Goal: Task Accomplishment & Management: Complete application form

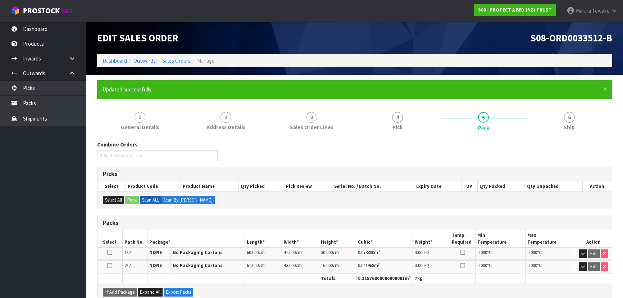
scroll to position [65, 0]
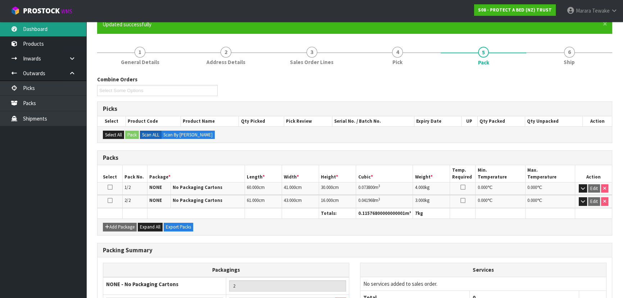
click at [22, 26] on link "Dashboard" at bounding box center [43, 29] width 86 height 15
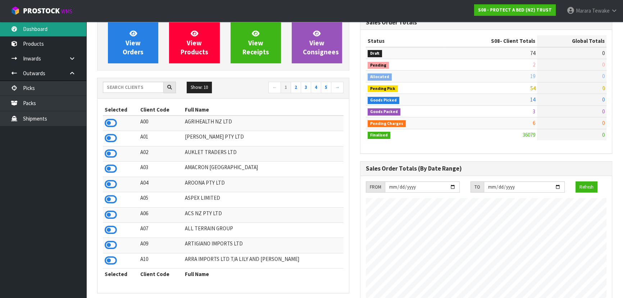
scroll to position [448, 263]
click at [110, 87] on input "text" at bounding box center [133, 87] width 61 height 11
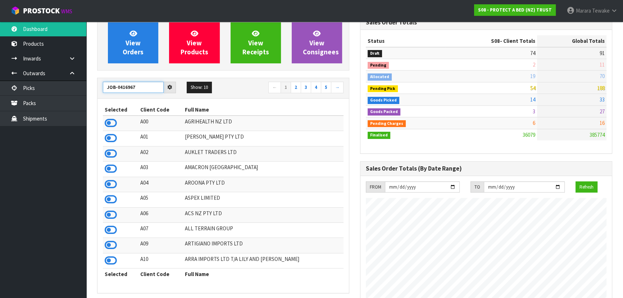
type input "JOB-0416967"
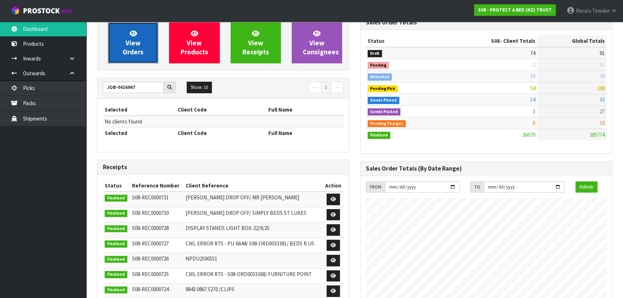
click at [126, 49] on span "View Orders" at bounding box center [133, 42] width 21 height 27
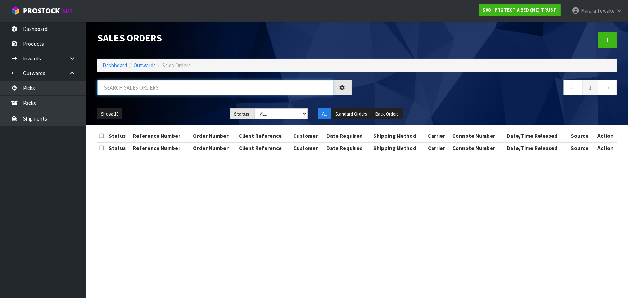
click at [134, 82] on input "text" at bounding box center [215, 87] width 236 height 15
type input "JOB-0416967"
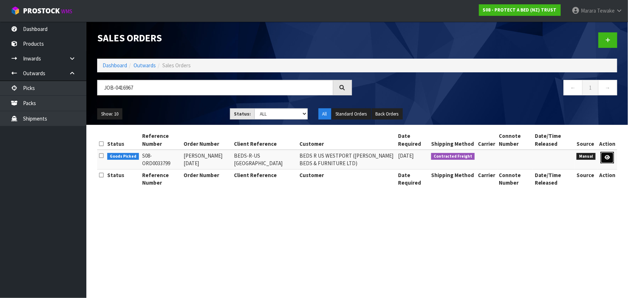
click at [604, 157] on link at bounding box center [607, 158] width 13 height 12
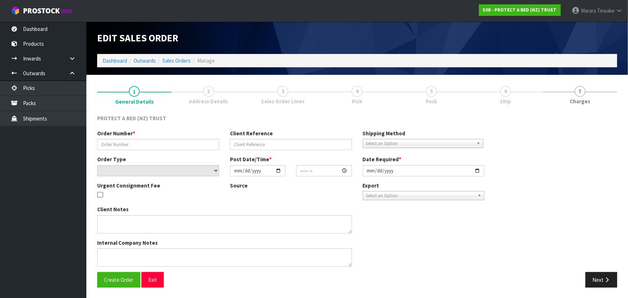
type input "[PERSON_NAME] [DATE]"
type input "BEDS-R-US [GEOGRAPHIC_DATA]"
select select "number:0"
type input "[DATE]"
type input "09:43:00.000"
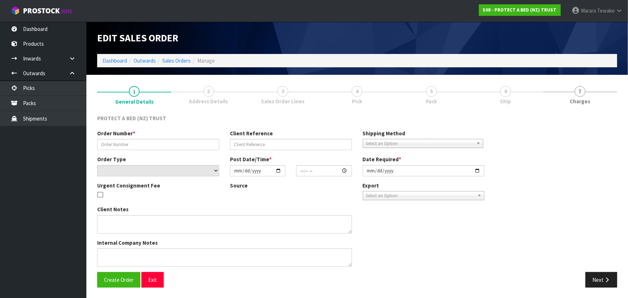
type input "[DATE]"
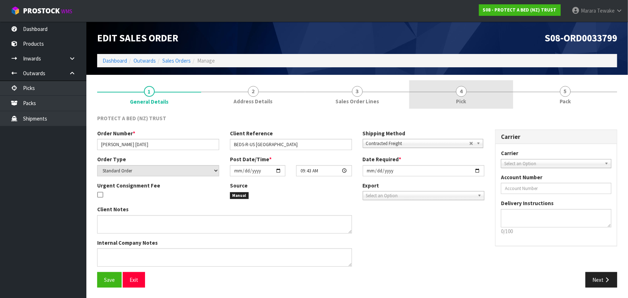
click at [457, 89] on span "4" at bounding box center [461, 91] width 11 height 11
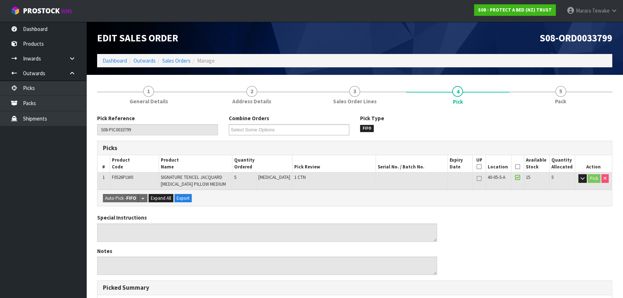
click at [515, 167] on icon at bounding box center [517, 167] width 5 height 0
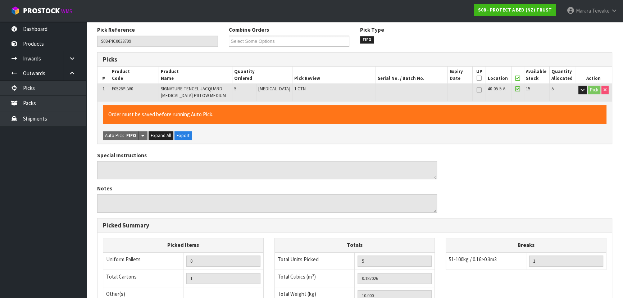
scroll to position [205, 0]
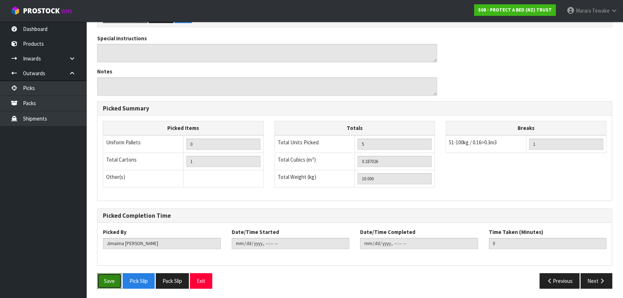
click at [100, 282] on button "Save" at bounding box center [109, 280] width 24 height 15
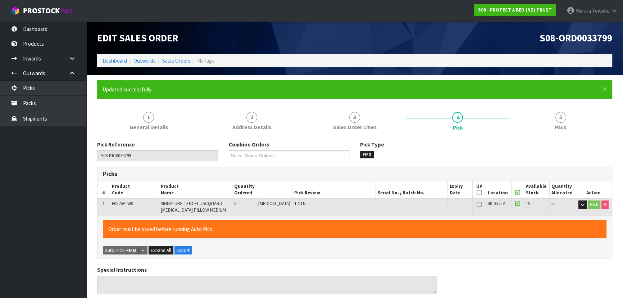
type input "[PERSON_NAME]"
type input "[DATE]T17:17:53"
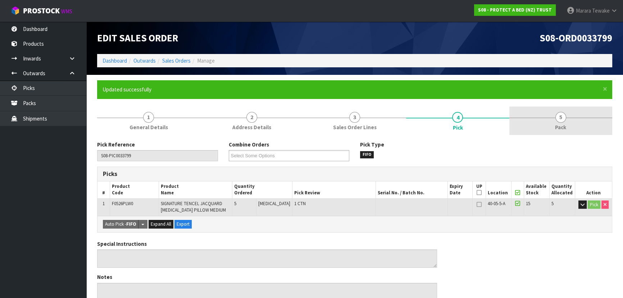
click at [563, 123] on link "5 Pack" at bounding box center [561, 121] width 103 height 28
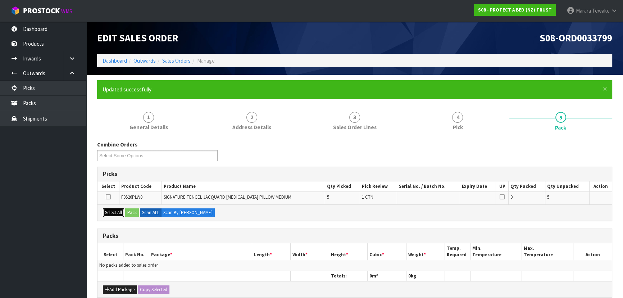
drag, startPoint x: 115, startPoint y: 209, endPoint x: 128, endPoint y: 211, distance: 13.0
click at [118, 210] on button "Select All" at bounding box center [113, 212] width 21 height 9
click at [132, 211] on button "Pack" at bounding box center [132, 212] width 14 height 9
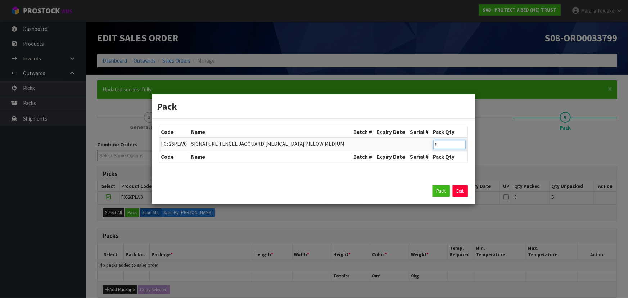
drag, startPoint x: 444, startPoint y: 146, endPoint x: 415, endPoint y: 131, distance: 32.8
click at [415, 131] on table "Code Name Batch # Expiry Date Serial # Pack Qty F0526PLW0 SIGNATURE TENCEL JACQ…" at bounding box center [313, 144] width 308 height 36
type input "2"
click button "Pack" at bounding box center [441, 191] width 17 height 12
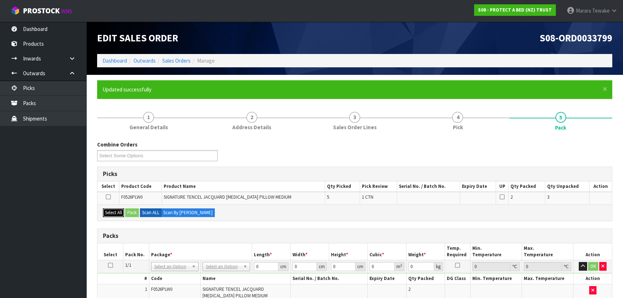
drag, startPoint x: 119, startPoint y: 213, endPoint x: 124, endPoint y: 213, distance: 5.4
click at [120, 213] on button "Select All" at bounding box center [113, 212] width 21 height 9
click at [130, 212] on button "Pack" at bounding box center [132, 212] width 14 height 9
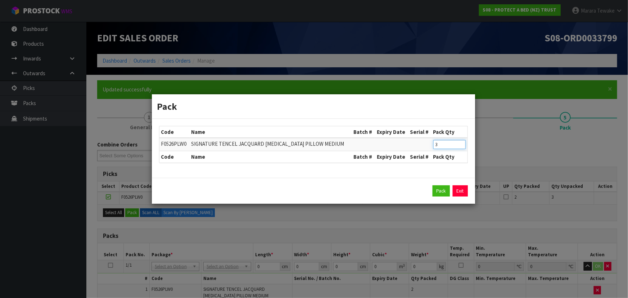
drag, startPoint x: 442, startPoint y: 144, endPoint x: 408, endPoint y: 139, distance: 34.0
click at [416, 141] on tr "F0526PLW0 SIGNATURE TENCEL JACQUARD [MEDICAL_DATA] PILLOW MEDIUM 3" at bounding box center [313, 144] width 308 height 13
type input "2"
click button "Pack" at bounding box center [441, 191] width 17 height 12
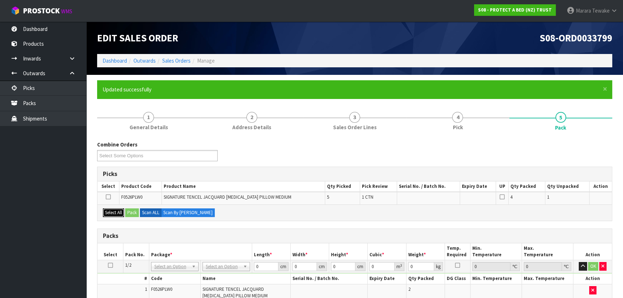
click at [119, 214] on button "Select All" at bounding box center [113, 212] width 21 height 9
click at [129, 212] on button "Pack" at bounding box center [132, 212] width 14 height 9
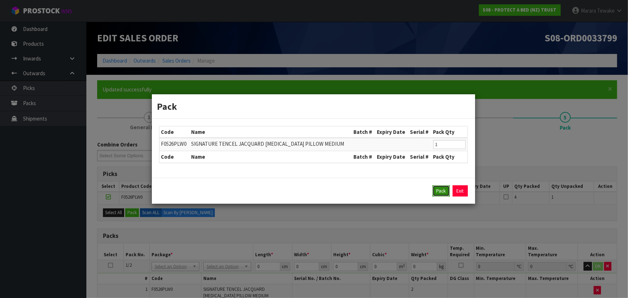
click at [439, 194] on button "Pack" at bounding box center [441, 191] width 17 height 12
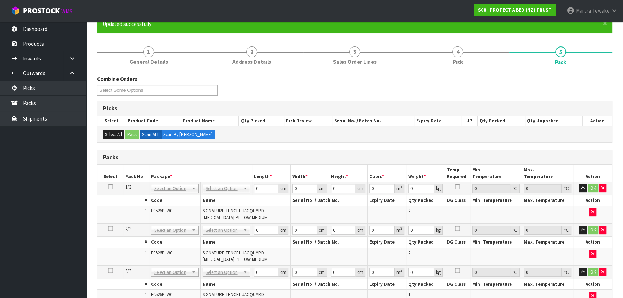
scroll to position [131, 0]
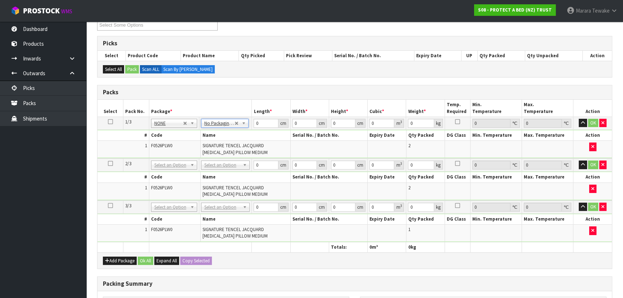
drag, startPoint x: 225, startPoint y: 158, endPoint x: 223, endPoint y: 170, distance: 12.0
click at [224, 166] on td "No Packaging Cartons PLT GEN120 (1200 X 1000) PLT ONE WAY SKID CHEP HIRE PALLET…" at bounding box center [225, 164] width 53 height 13
drag, startPoint x: 227, startPoint y: 204, endPoint x: 225, endPoint y: 211, distance: 7.2
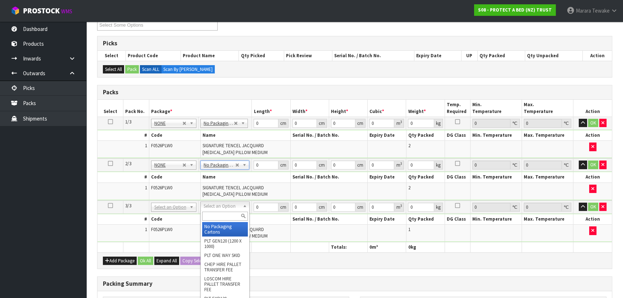
drag, startPoint x: 225, startPoint y: 222, endPoint x: 225, endPoint y: 230, distance: 7.6
type input "3"
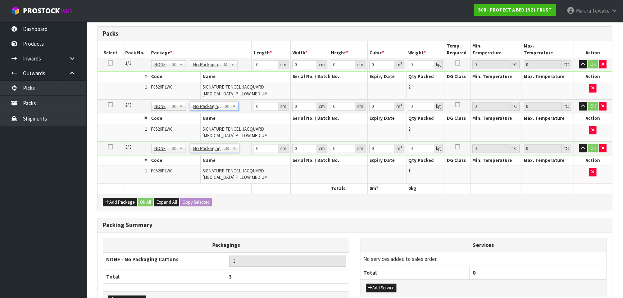
scroll to position [236, 0]
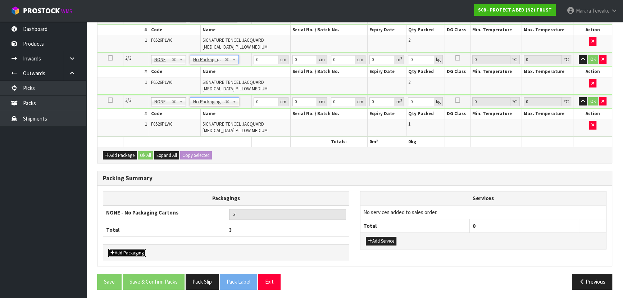
drag, startPoint x: 135, startPoint y: 252, endPoint x: 131, endPoint y: 238, distance: 14.4
click at [135, 252] on button "Add Packaging" at bounding box center [127, 253] width 38 height 9
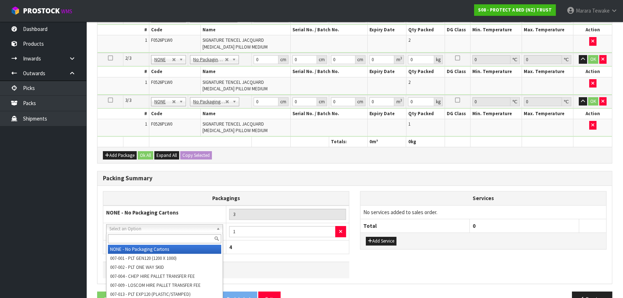
drag, startPoint x: 135, startPoint y: 227, endPoint x: 132, endPoint y: 231, distance: 4.7
click at [134, 239] on input "text" at bounding box center [164, 238] width 113 height 9
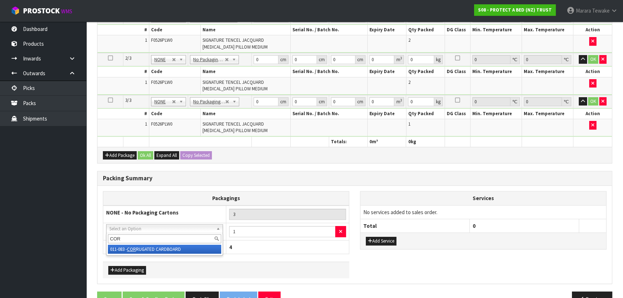
type input "COR"
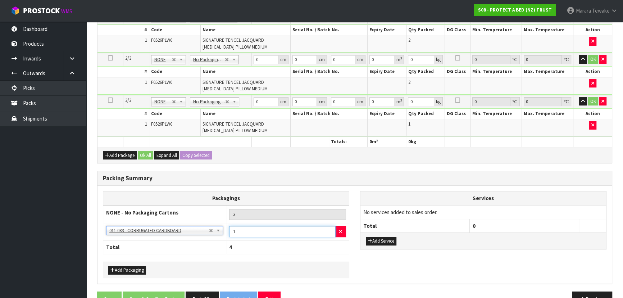
click at [216, 217] on tbody "NONE - No Packaging Cartons 3 NONE - No Packaging Cartons 007-001 - PLT GEN120 …" at bounding box center [226, 222] width 246 height 35
type input ".3"
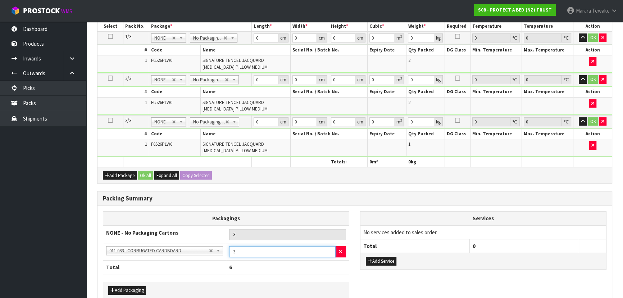
scroll to position [122, 0]
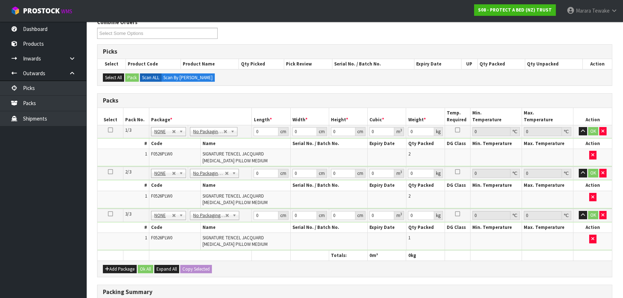
type input "3"
drag, startPoint x: 265, startPoint y: 131, endPoint x: 208, endPoint y: 110, distance: 60.6
click at [209, 112] on table "Select Pack No. Package * Length * Width * Height * Cubic * Weight * Temp. Requ…" at bounding box center [355, 184] width 515 height 153
type input "60"
type input "41"
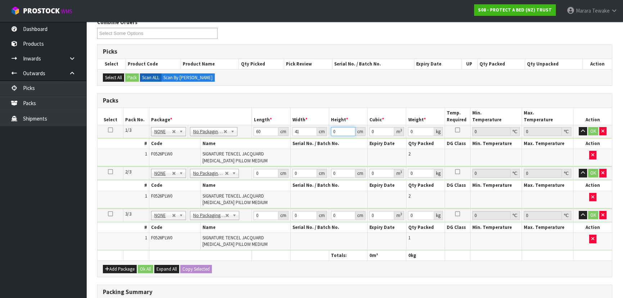
type input "3"
type input "0.00738"
type input "30"
type input "0.0738"
type input "30"
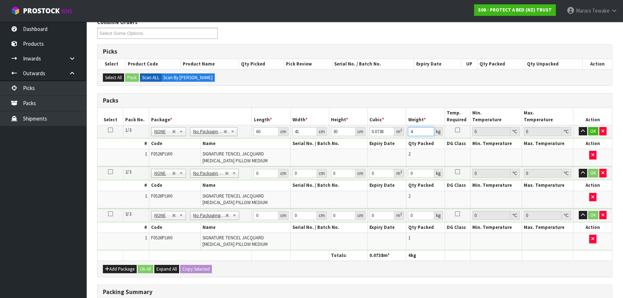
type input "4"
click at [579, 127] on button "button" at bounding box center [583, 131] width 8 height 9
click button "OK" at bounding box center [593, 131] width 10 height 9
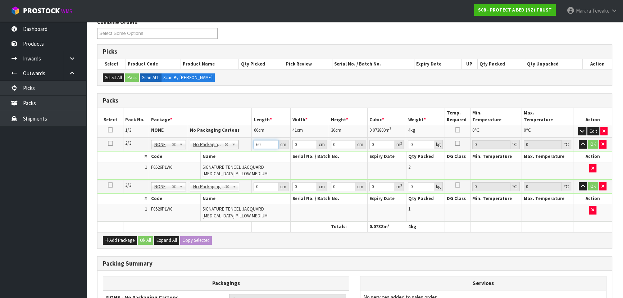
type input "60"
type input "43"
type input "3"
type input "0.00774"
type input "30"
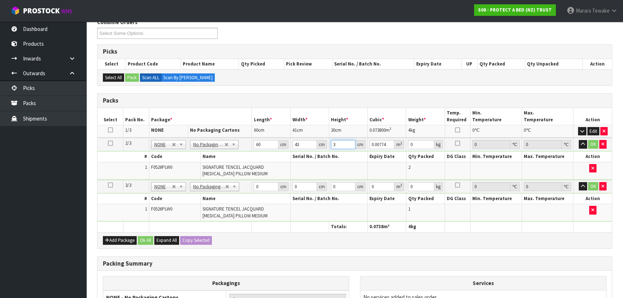
type input "0.0774"
type input "30"
type input "3"
click at [579, 140] on button "button" at bounding box center [583, 144] width 8 height 9
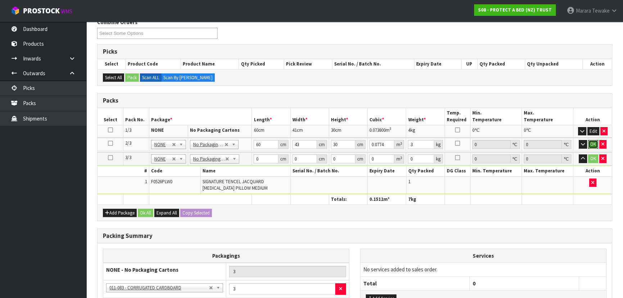
click button "OK" at bounding box center [593, 144] width 10 height 9
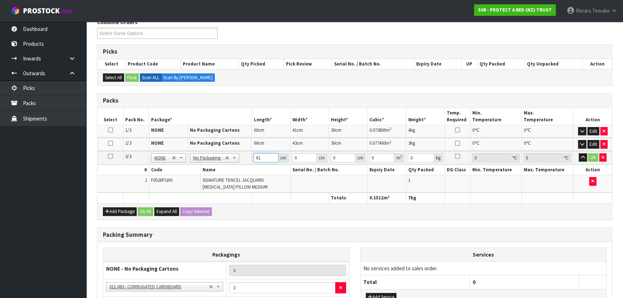
type input "61"
type input "43"
type input "1"
type input "0.002623"
type input "16"
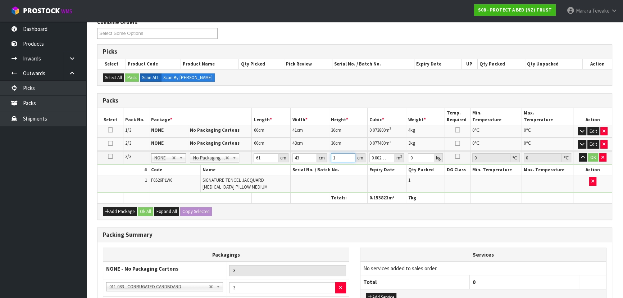
type input "0.041968"
type input "16"
type input "3"
click at [579, 153] on button "button" at bounding box center [583, 157] width 8 height 9
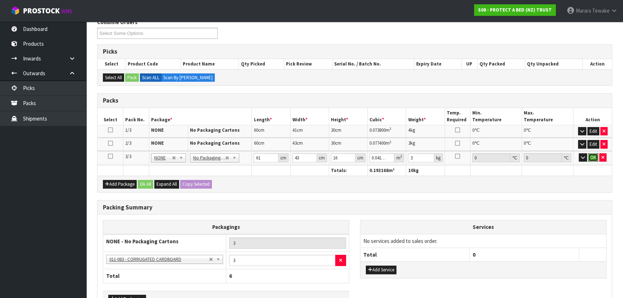
click button "OK" at bounding box center [593, 157] width 10 height 9
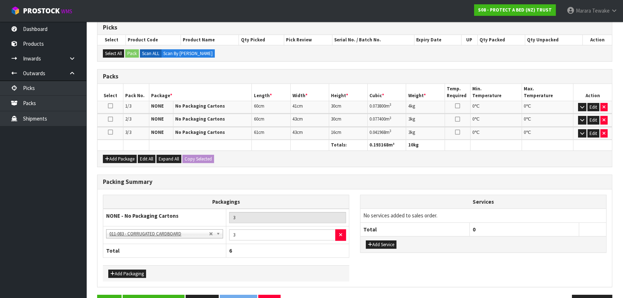
scroll to position [167, 0]
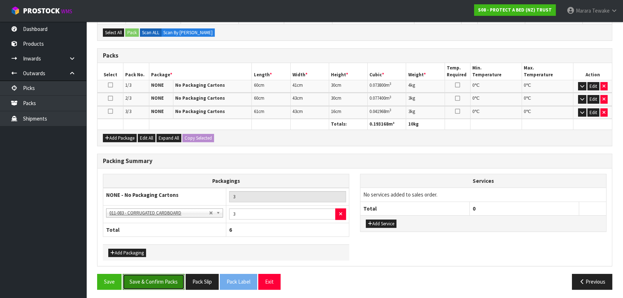
click at [159, 280] on button "Save & Confirm Packs" at bounding box center [154, 281] width 62 height 15
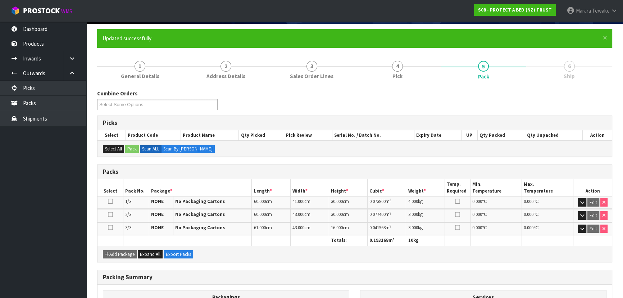
scroll to position [151, 0]
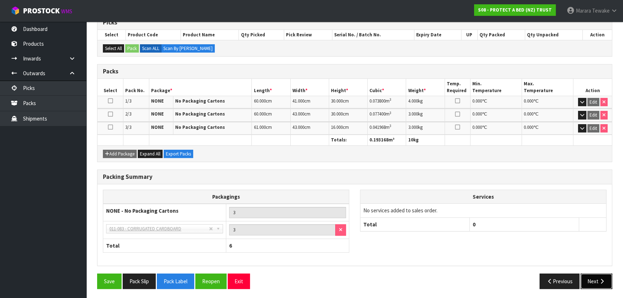
drag, startPoint x: 596, startPoint y: 275, endPoint x: 591, endPoint y: 276, distance: 4.9
click at [595, 275] on button "Next" at bounding box center [597, 280] width 32 height 15
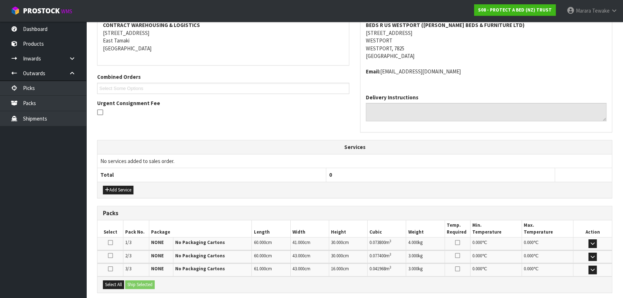
scroll to position [196, 0]
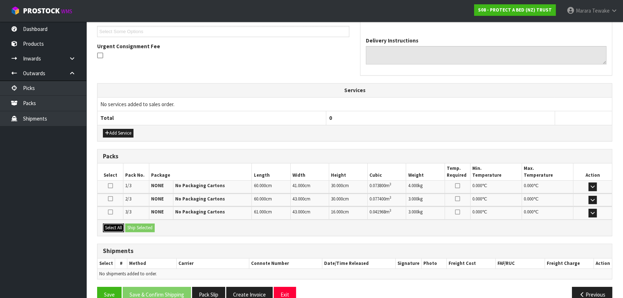
click at [122, 223] on button "Select All" at bounding box center [113, 227] width 21 height 9
click at [150, 221] on div "Select All Ship Selected" at bounding box center [355, 227] width 515 height 16
click at [151, 223] on button "Ship Selected" at bounding box center [140, 227] width 30 height 9
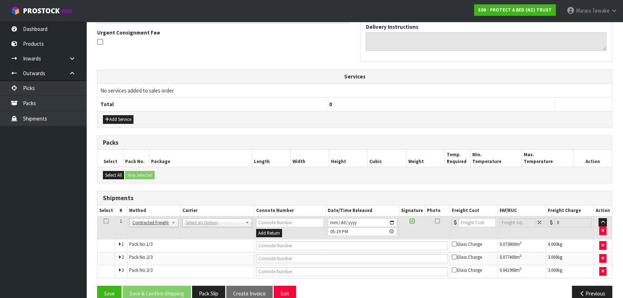
scroll to position [222, 0]
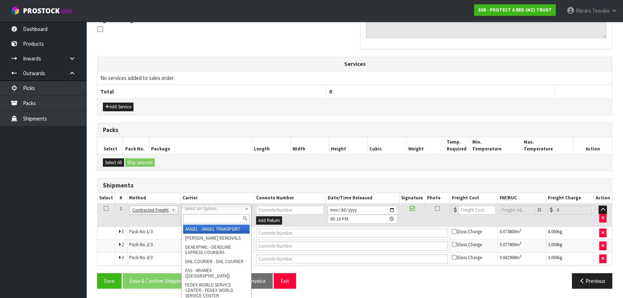
drag, startPoint x: 196, startPoint y: 209, endPoint x: 197, endPoint y: 224, distance: 15.5
click at [196, 217] on input "text" at bounding box center [216, 218] width 67 height 9
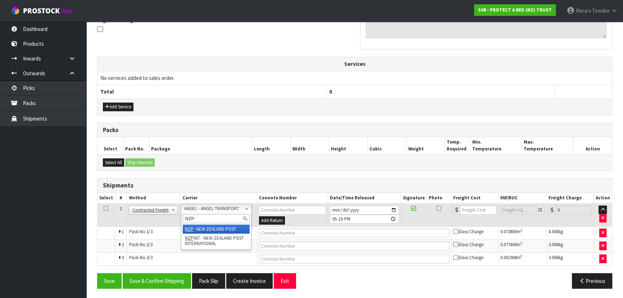
type input "NZP"
drag, startPoint x: 202, startPoint y: 226, endPoint x: 187, endPoint y: 241, distance: 20.6
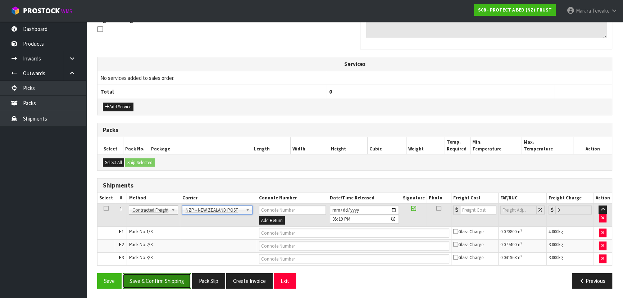
click at [167, 273] on button "Save & Confirm Shipping" at bounding box center [157, 280] width 68 height 15
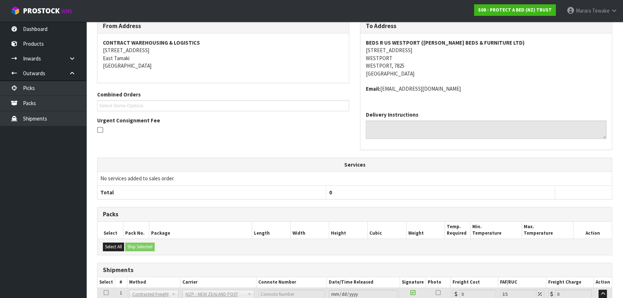
scroll to position [211, 0]
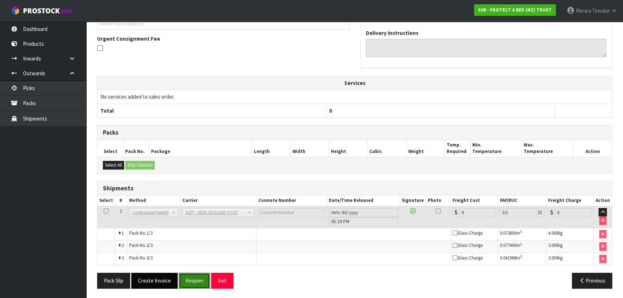
drag, startPoint x: 194, startPoint y: 280, endPoint x: 163, endPoint y: 274, distance: 31.8
click at [194, 280] on button "Reopen" at bounding box center [194, 280] width 31 height 15
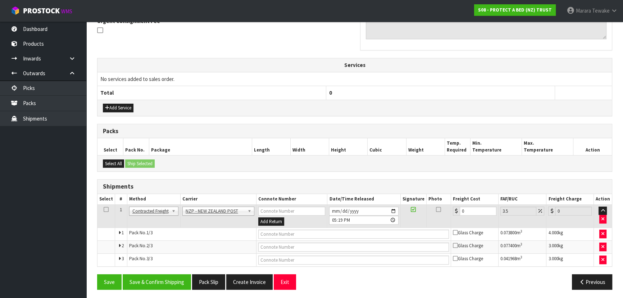
scroll to position [222, 0]
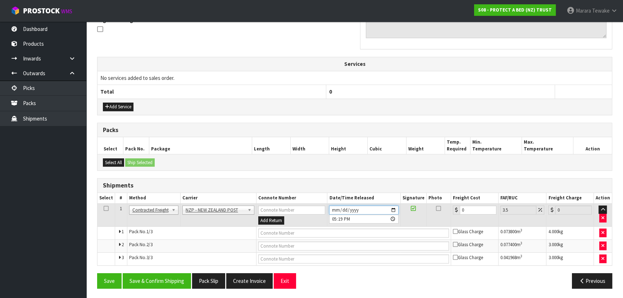
click at [394, 207] on input "[DATE]" at bounding box center [363, 209] width 69 height 9
type input "[DATE]"
drag, startPoint x: 474, startPoint y: 209, endPoint x: 441, endPoint y: 207, distance: 32.4
click at [442, 207] on tr "1 Client Local Pickup Customer Local Pickup Company Freight Contracted Freight …" at bounding box center [355, 214] width 515 height 23
type input "5"
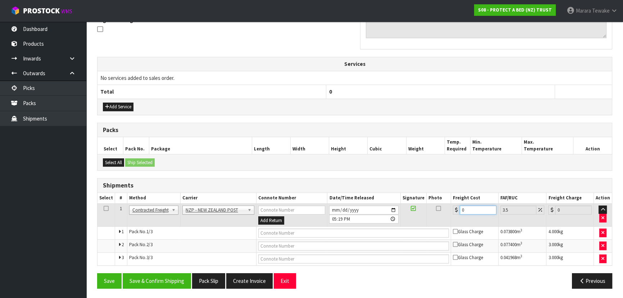
type input "5.17"
type input "50"
type input "51.75"
type input "50.1"
type input "51.85"
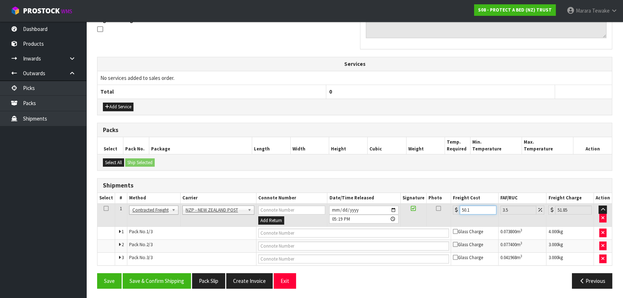
type input "50.16"
type input "51.92"
click at [467, 208] on input "50.16" at bounding box center [478, 209] width 37 height 9
type input "5.16"
type input "5.34"
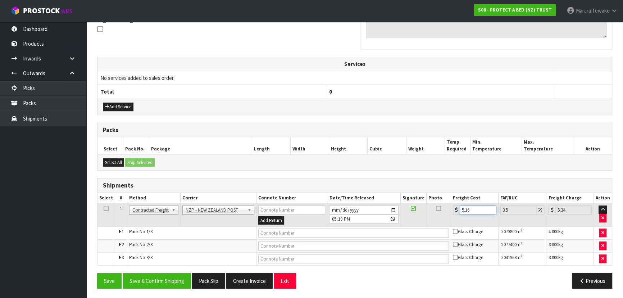
type input "53.16"
type input "55.02"
type input "53.16"
click at [168, 278] on button "Save & Confirm Shipping" at bounding box center [157, 280] width 68 height 15
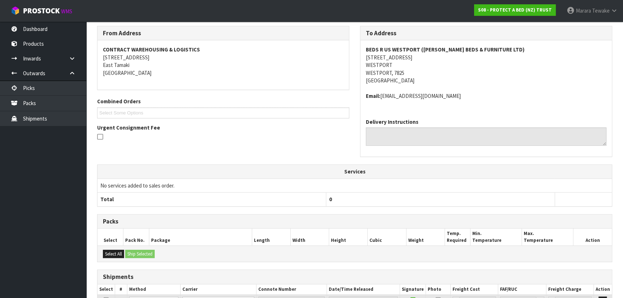
scroll to position [0, 0]
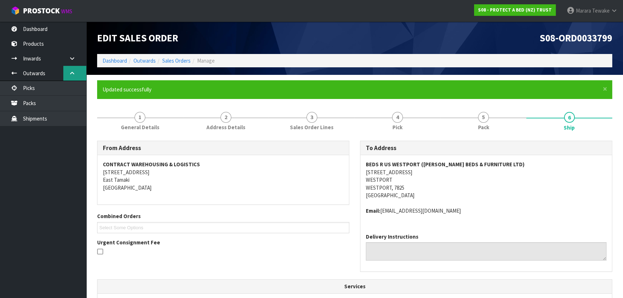
click at [76, 74] on link at bounding box center [74, 73] width 23 height 15
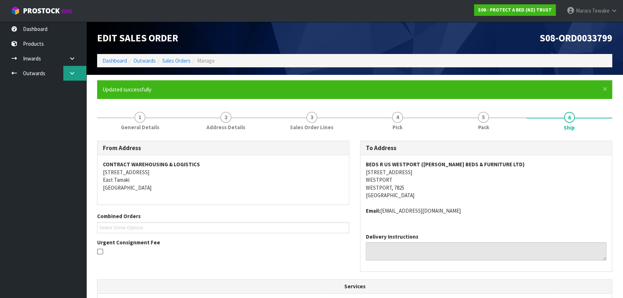
click at [72, 73] on icon at bounding box center [72, 73] width 7 height 5
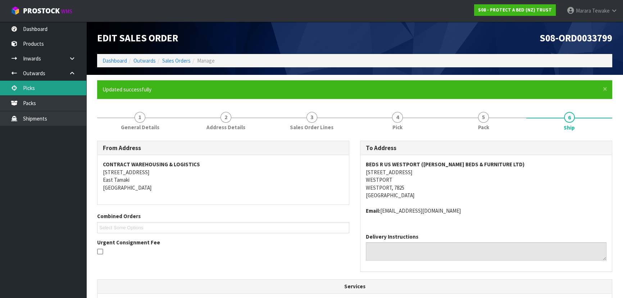
click at [67, 88] on link "Picks" at bounding box center [43, 88] width 86 height 15
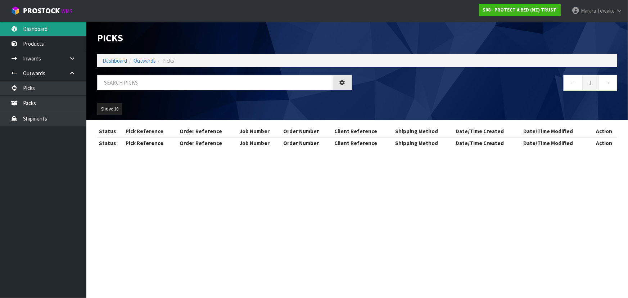
click at [49, 27] on link "Dashboard" at bounding box center [43, 29] width 86 height 15
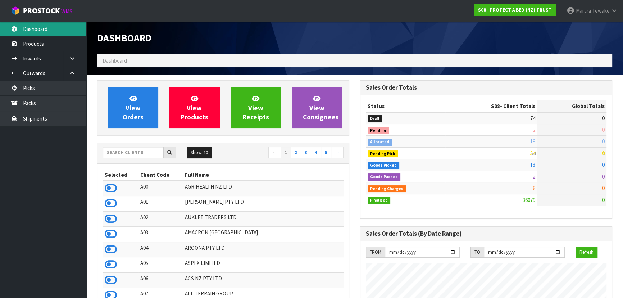
scroll to position [544, 263]
click at [46, 33] on link "Dashboard" at bounding box center [43, 29] width 86 height 15
click at [142, 153] on input "text" at bounding box center [133, 152] width 61 height 11
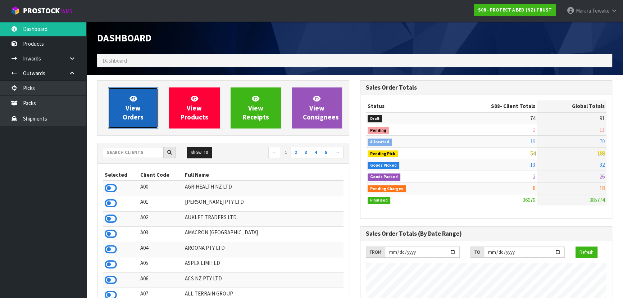
click at [128, 109] on span "View Orders" at bounding box center [133, 107] width 21 height 27
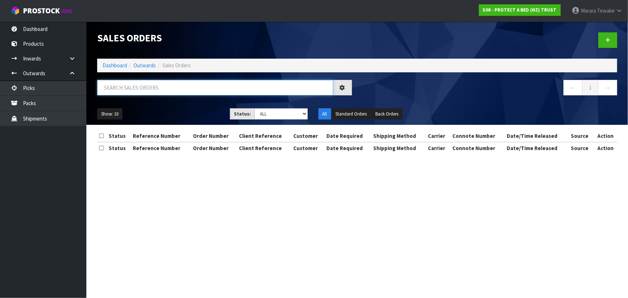
click at [175, 89] on input "text" at bounding box center [215, 87] width 236 height 15
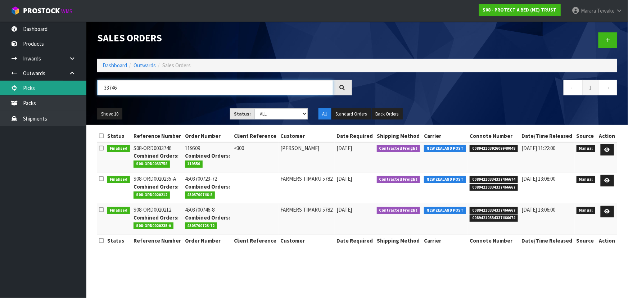
drag, startPoint x: 130, startPoint y: 89, endPoint x: 81, endPoint y: 83, distance: 48.9
click at [81, 83] on body "Toggle navigation ProStock WMS S08 - PROTECT A BED (NZ) TRUST Marara Tewake Log…" at bounding box center [314, 149] width 628 height 298
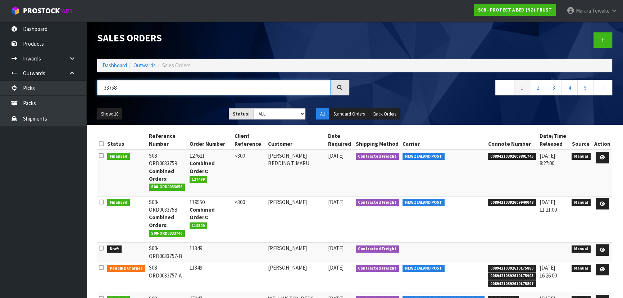
drag, startPoint x: 138, startPoint y: 82, endPoint x: 104, endPoint y: 85, distance: 34.6
click at [104, 85] on input "33758" at bounding box center [214, 87] width 234 height 15
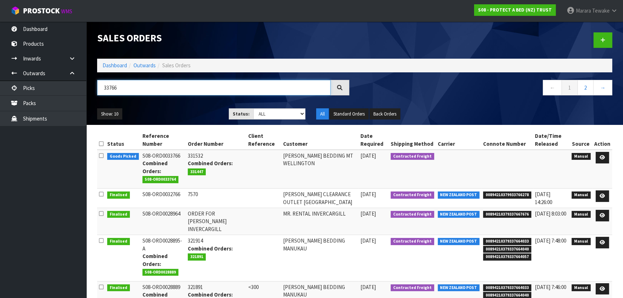
drag, startPoint x: 131, startPoint y: 92, endPoint x: 90, endPoint y: 86, distance: 41.5
click at [90, 86] on header "Sales Orders Dashboard Outwards Sales Orders 33766 ← 1 2 → Show: 10 5 10 25 50 …" at bounding box center [354, 73] width 537 height 103
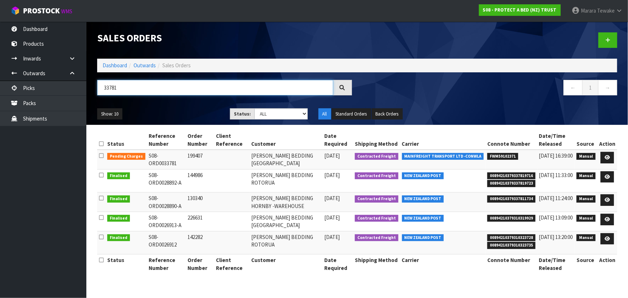
drag, startPoint x: 114, startPoint y: 90, endPoint x: 122, endPoint y: 90, distance: 7.6
click at [122, 90] on input "33781" at bounding box center [215, 87] width 236 height 15
click at [123, 88] on input "33781" at bounding box center [215, 87] width 236 height 15
click at [123, 88] on input "33766" at bounding box center [215, 87] width 236 height 15
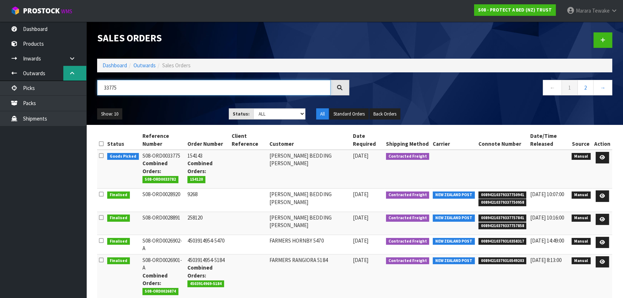
drag, startPoint x: 122, startPoint y: 86, endPoint x: 85, endPoint y: 80, distance: 36.8
click at [84, 81] on body "Toggle navigation ProStock WMS S08 - PROTECT A BED (NZ) TRUST Marara Tewake Log…" at bounding box center [311, 149] width 623 height 298
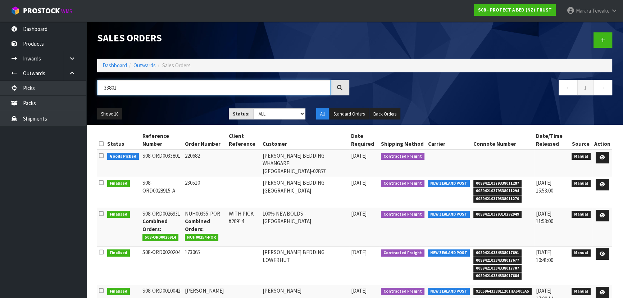
drag, startPoint x: 127, startPoint y: 83, endPoint x: 90, endPoint y: 83, distance: 36.7
click at [93, 83] on div "33801" at bounding box center [223, 90] width 263 height 21
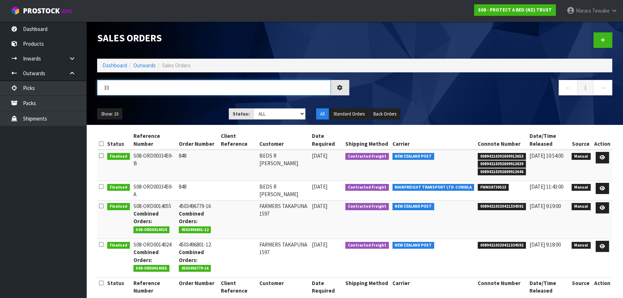
type input "3"
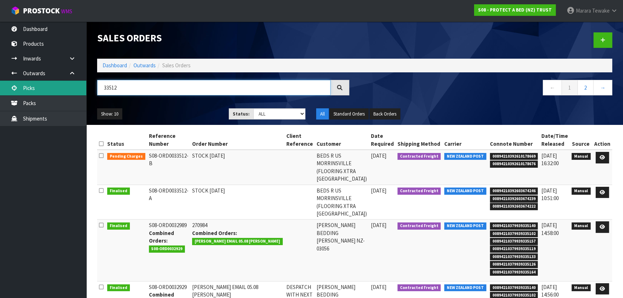
drag, startPoint x: 145, startPoint y: 90, endPoint x: 52, endPoint y: 91, distance: 93.2
click at [55, 91] on body "Toggle navigation ProStock WMS S08 - PROTECT A BED (NZ) TRUST Marara Tewake Log…" at bounding box center [311, 149] width 623 height 298
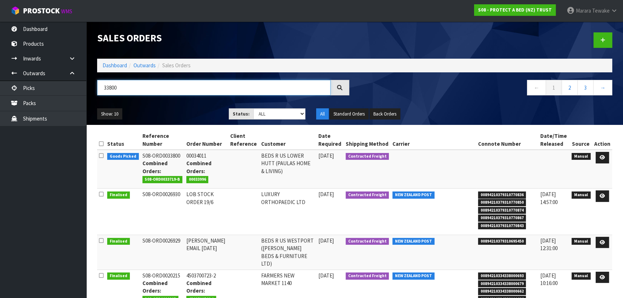
drag, startPoint x: 130, startPoint y: 83, endPoint x: 87, endPoint y: 80, distance: 42.2
click at [89, 81] on header "Sales Orders Dashboard Outwards Sales Orders 33800 ← 1 2 3 → Show: 10 5 10 25 5…" at bounding box center [354, 73] width 537 height 103
type input "33805"
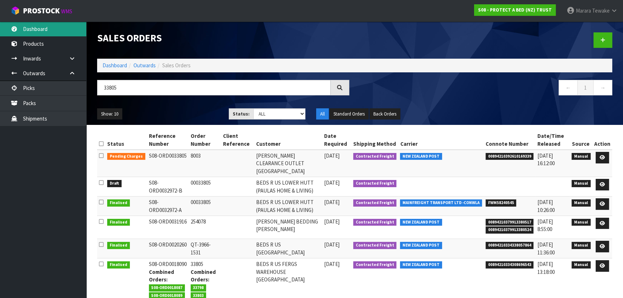
click at [42, 26] on link "Dashboard" at bounding box center [43, 29] width 86 height 15
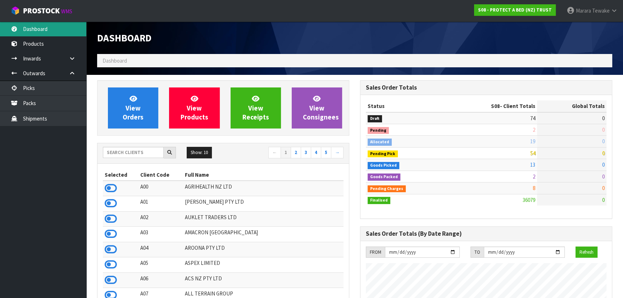
scroll to position [544, 263]
click at [0, 22] on link "Dashboard" at bounding box center [43, 29] width 86 height 15
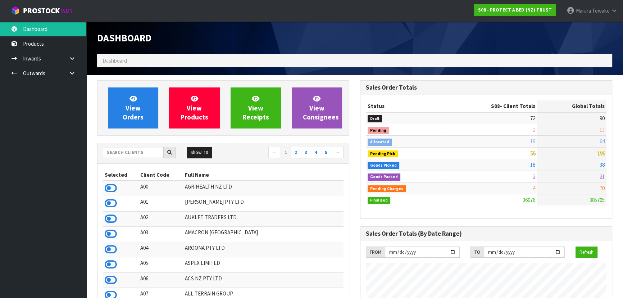
scroll to position [544, 263]
